Goal: Check status: Check status

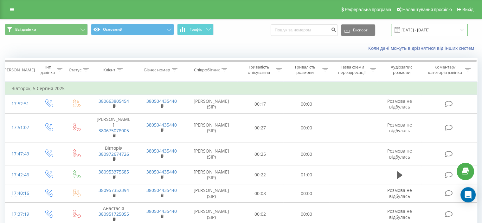
click at [465, 32] on input "05.07.2025 - 05.08.2025" at bounding box center [429, 30] width 77 height 12
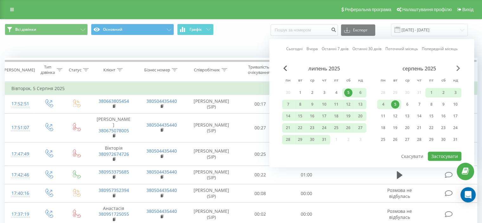
click at [458, 67] on span "Next Month" at bounding box center [459, 68] width 4 height 6
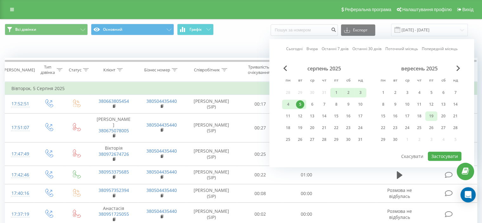
click at [429, 115] on div "19" at bounding box center [432, 116] width 8 height 8
click at [450, 154] on button "Застосувати" at bounding box center [445, 156] width 34 height 9
type input "19.09.2025 - 19.09.2025"
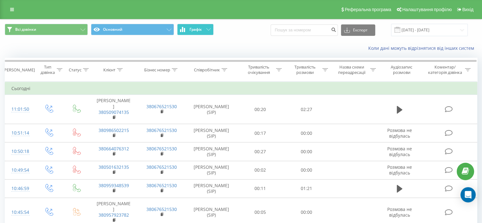
click at [206, 28] on button "Графік" at bounding box center [195, 29] width 36 height 11
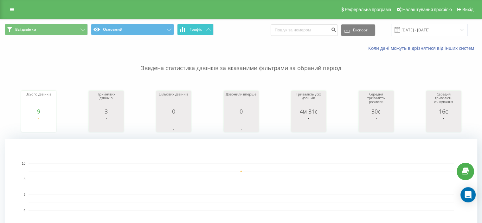
click at [206, 28] on button "Графік" at bounding box center [195, 29] width 36 height 11
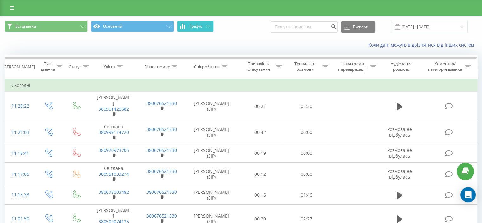
click at [209, 26] on icon at bounding box center [208, 26] width 4 height 2
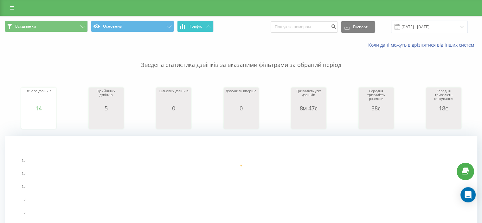
click at [209, 26] on icon at bounding box center [208, 26] width 4 height 2
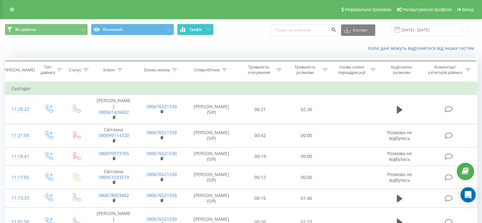
click at [202, 29] on button "Графік" at bounding box center [195, 29] width 36 height 11
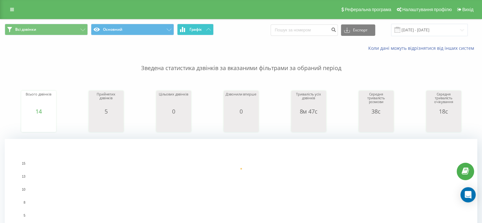
click at [202, 29] on button "Графік" at bounding box center [195, 29] width 36 height 11
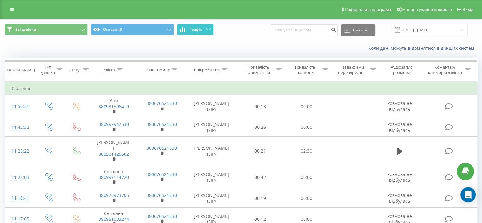
click at [206, 29] on icon at bounding box center [208, 29] width 4 height 2
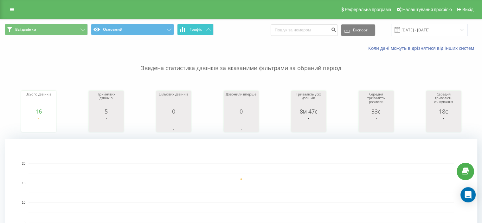
click at [206, 29] on icon at bounding box center [208, 29] width 4 height 2
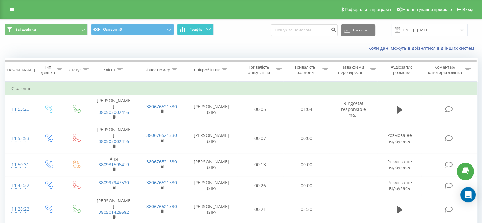
click at [212, 28] on button "Графік" at bounding box center [195, 29] width 36 height 11
